Goal: Download file/media

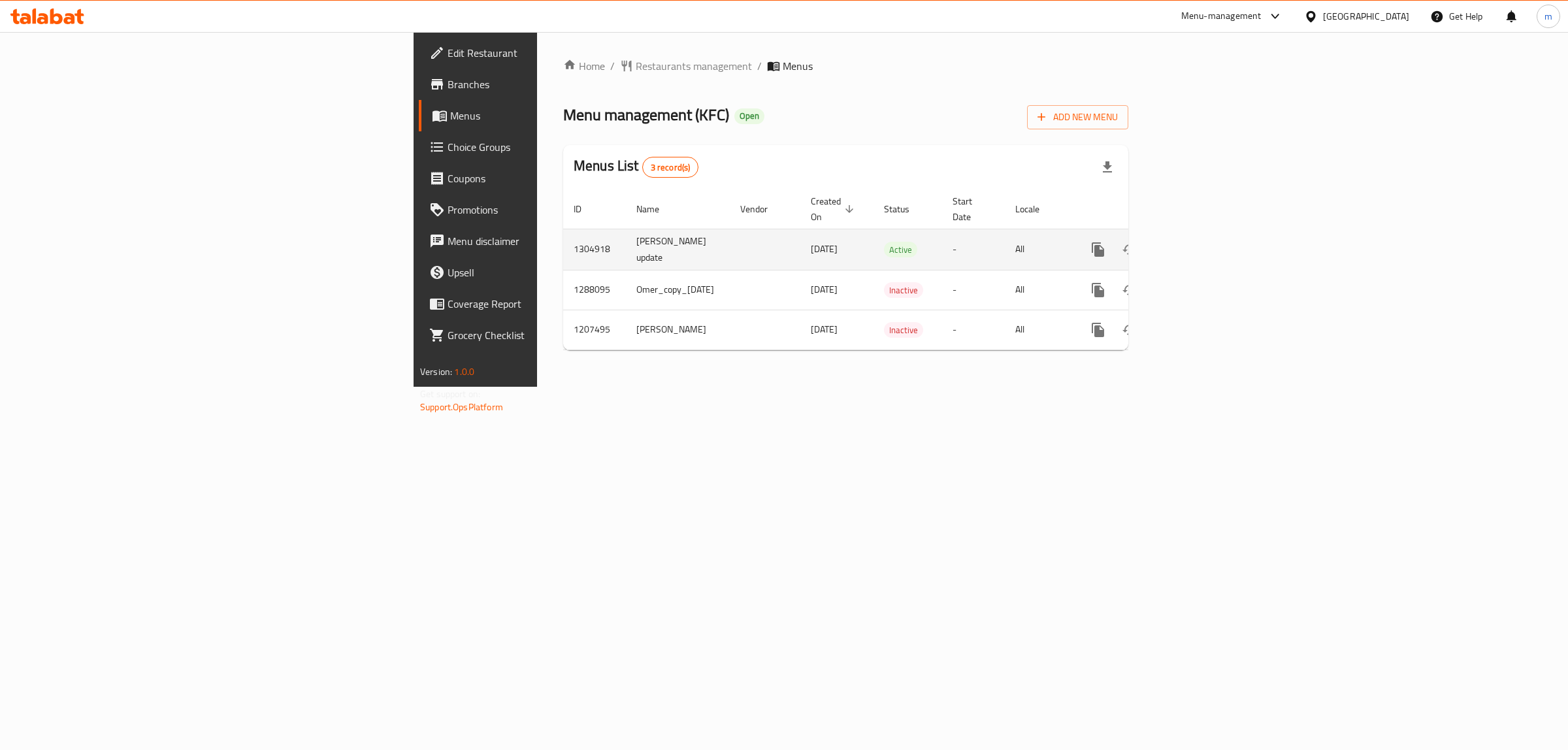
click at [1198, 243] on icon "enhanced table" at bounding box center [1192, 249] width 12 height 12
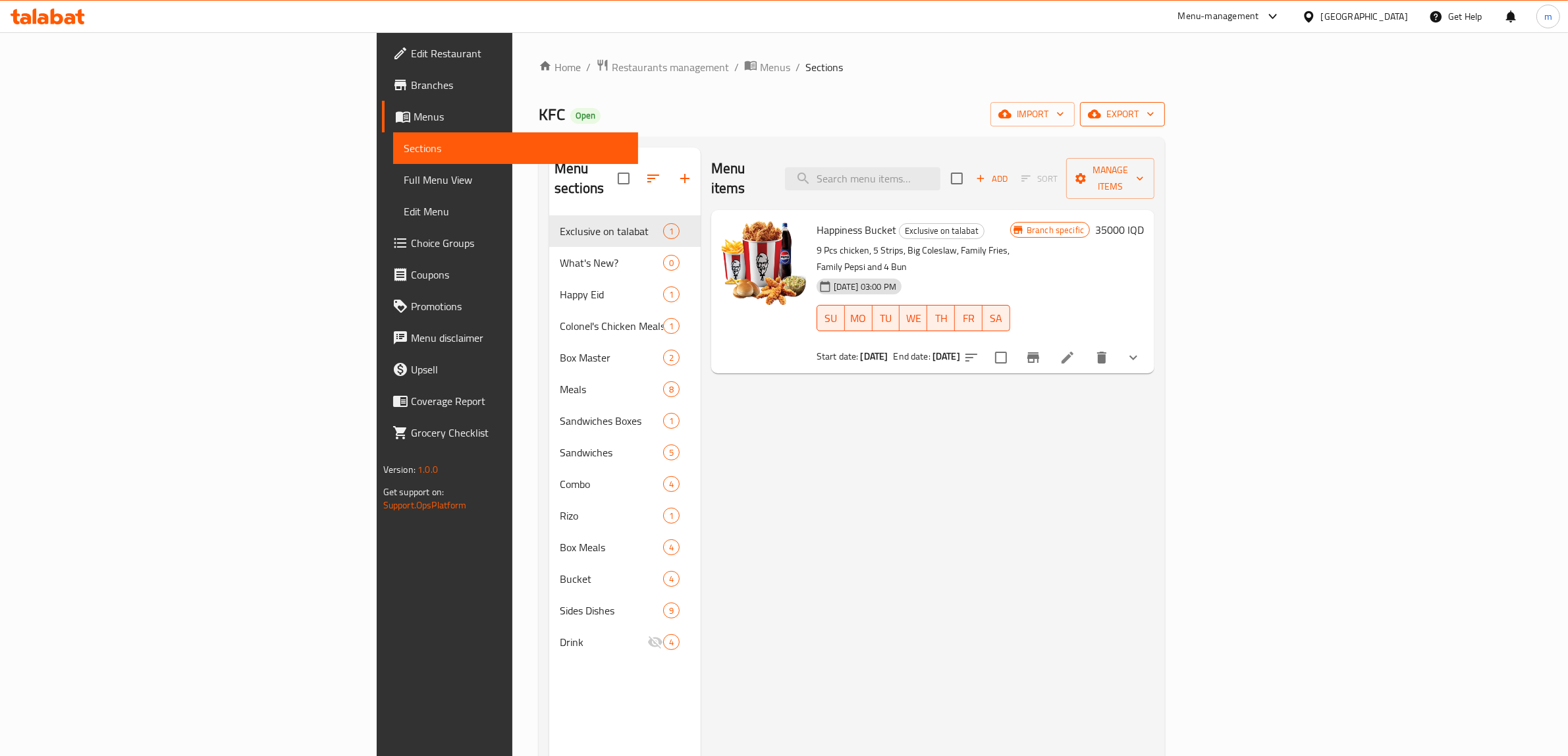
click at [1155, 111] on span "export" at bounding box center [1123, 114] width 64 height 16
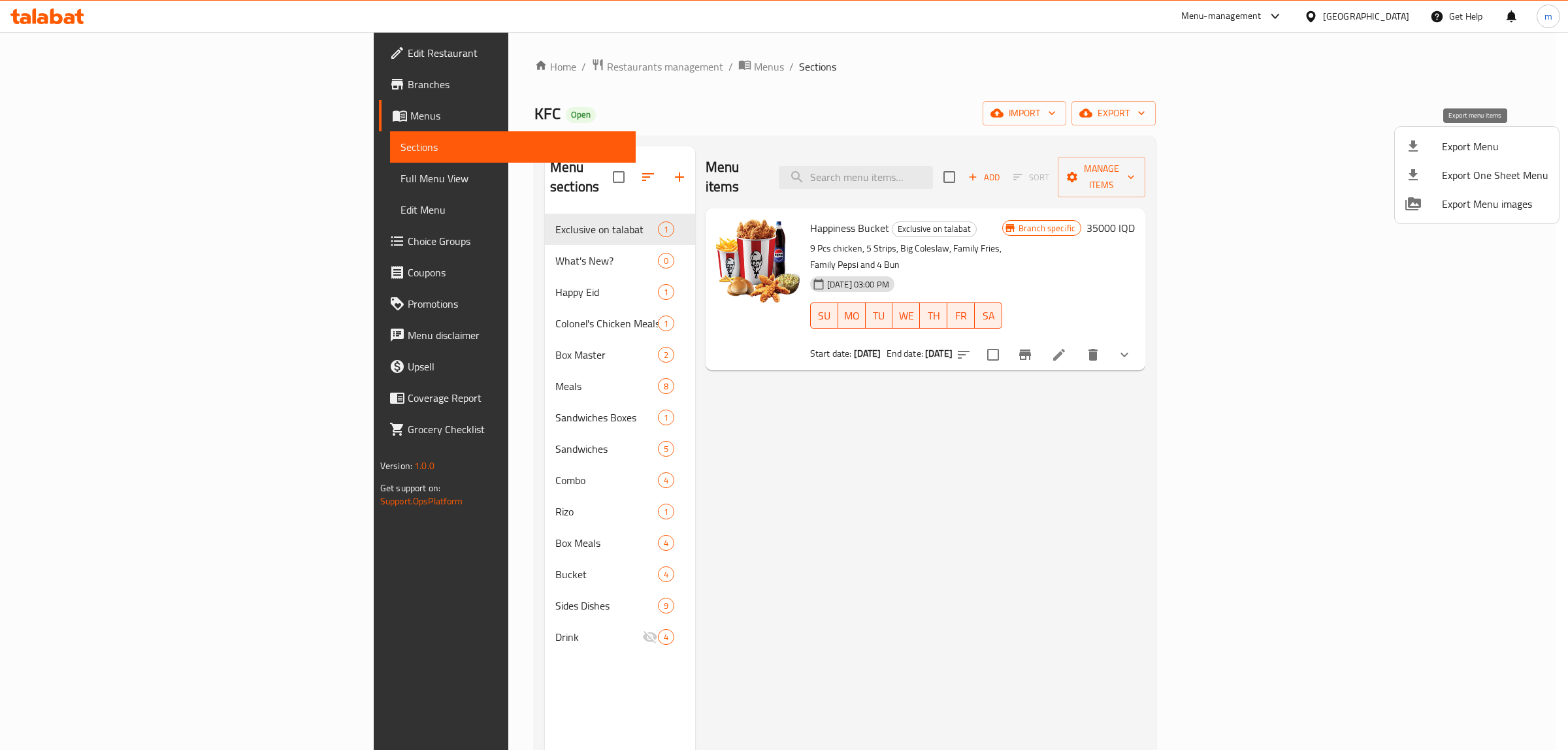
click at [1461, 151] on span "Export Menu" at bounding box center [1495, 146] width 107 height 15
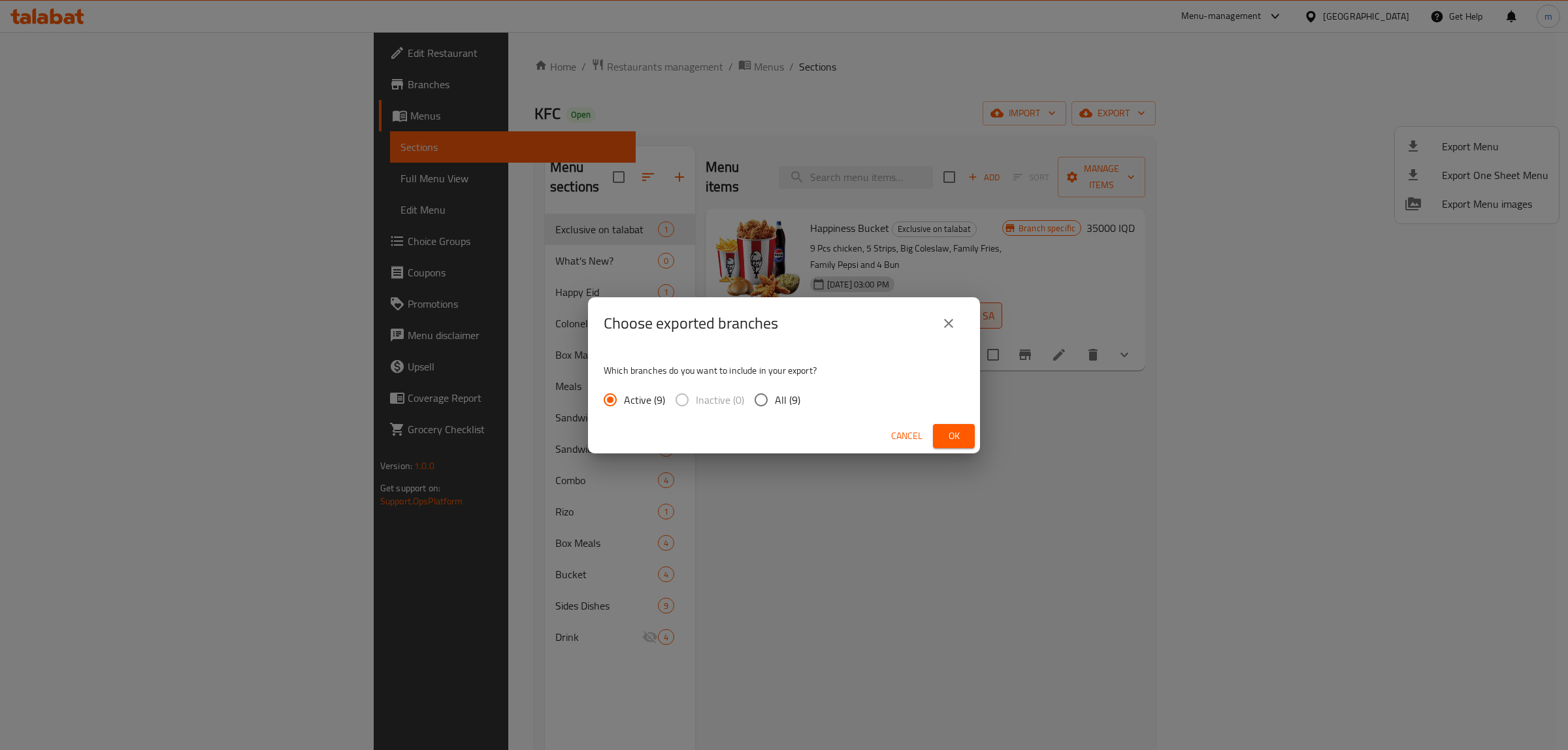
click at [955, 437] on span "Ok" at bounding box center [953, 436] width 21 height 16
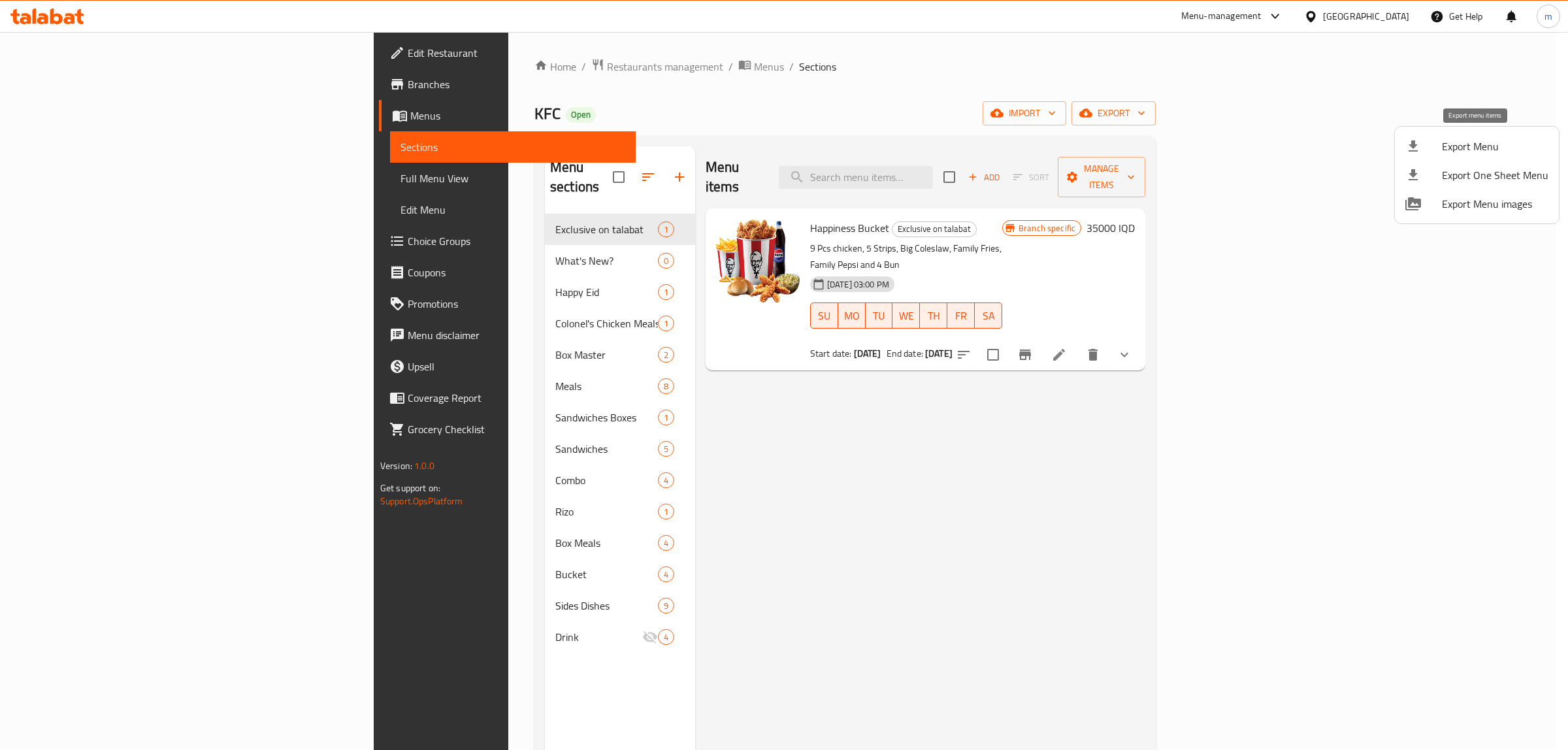
click at [1442, 147] on span "Export Menu" at bounding box center [1495, 146] width 107 height 15
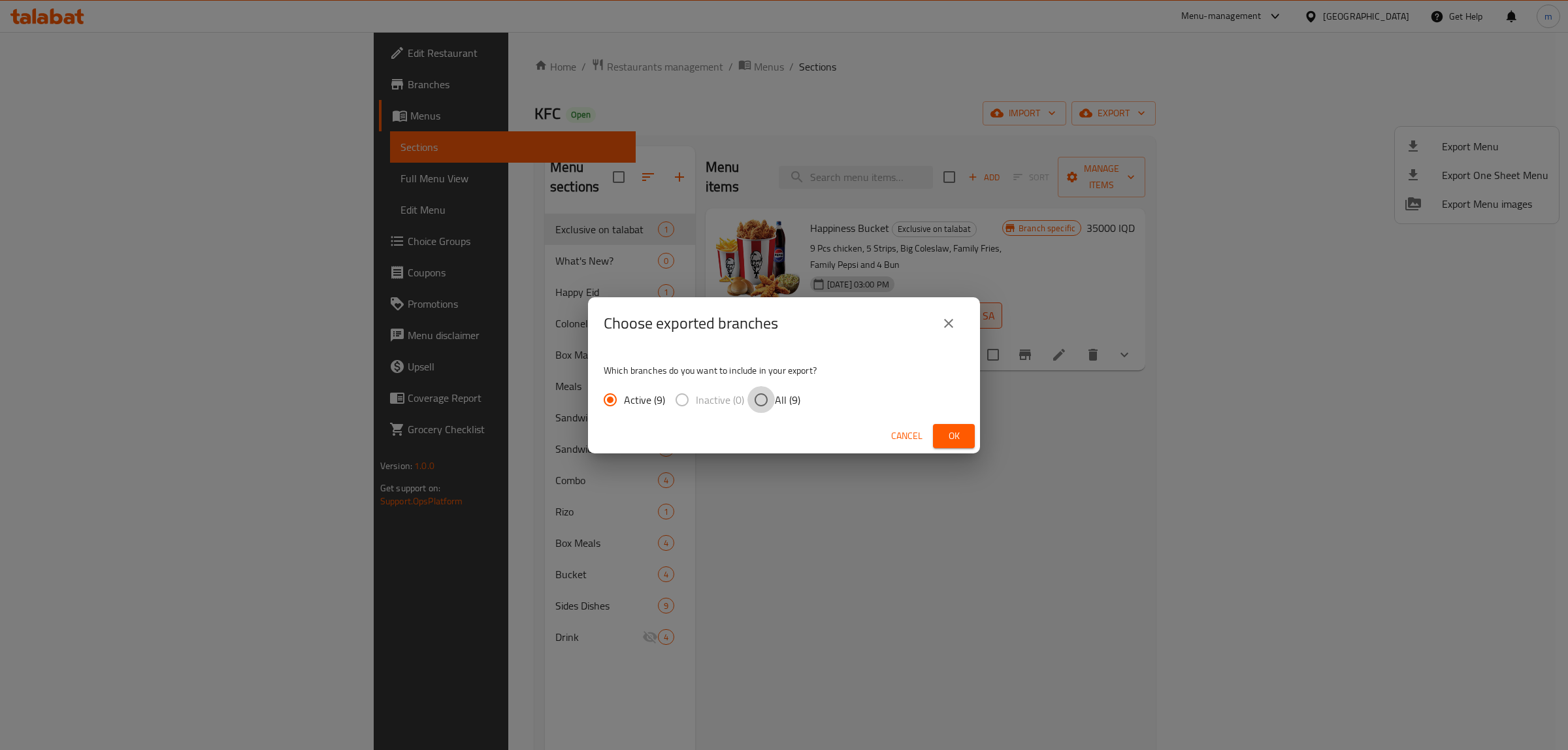
click at [765, 397] on input "All (9)" at bounding box center [761, 400] width 28 height 28
radio input "true"
click at [946, 433] on span "Ok" at bounding box center [953, 436] width 21 height 16
